Goal: Find specific page/section: Find specific page/section

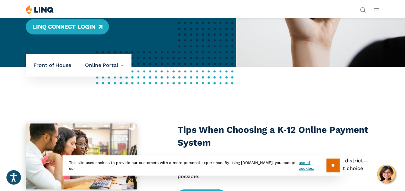
scroll to position [129, 0]
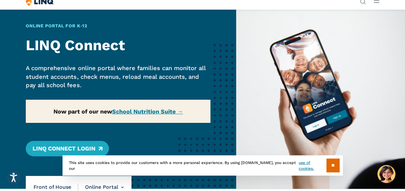
scroll to position [64, 0]
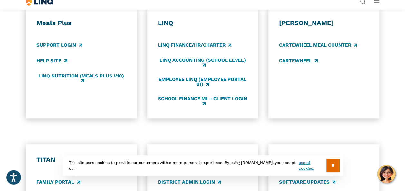
scroll to position [355, 0]
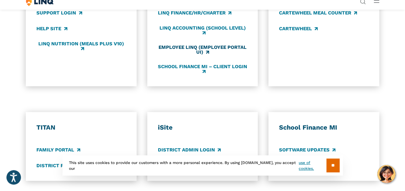
click at [195, 55] on link "Employee LINQ (Employee Portal UI)" at bounding box center [203, 50] width 90 height 11
